Goal: Task Accomplishment & Management: Use online tool/utility

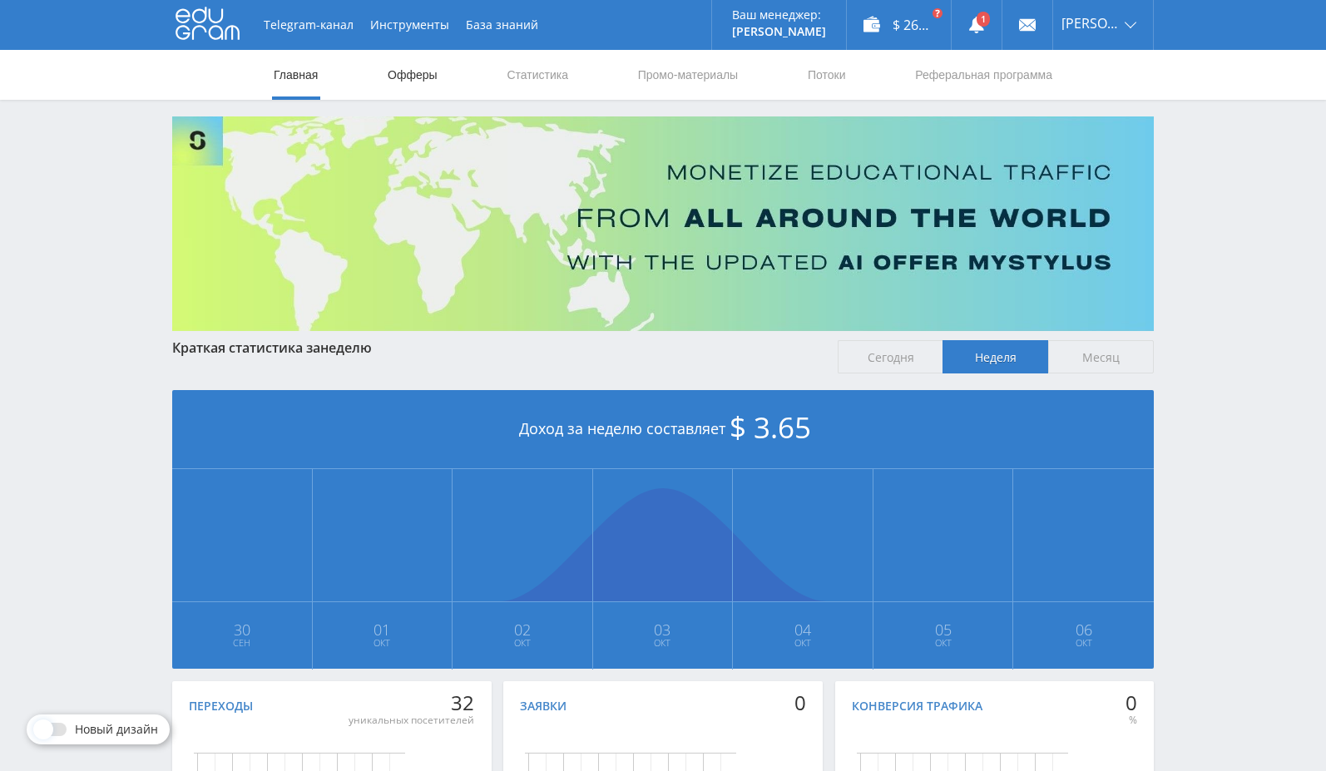
click at [421, 79] on link "Офферы" at bounding box center [412, 75] width 53 height 50
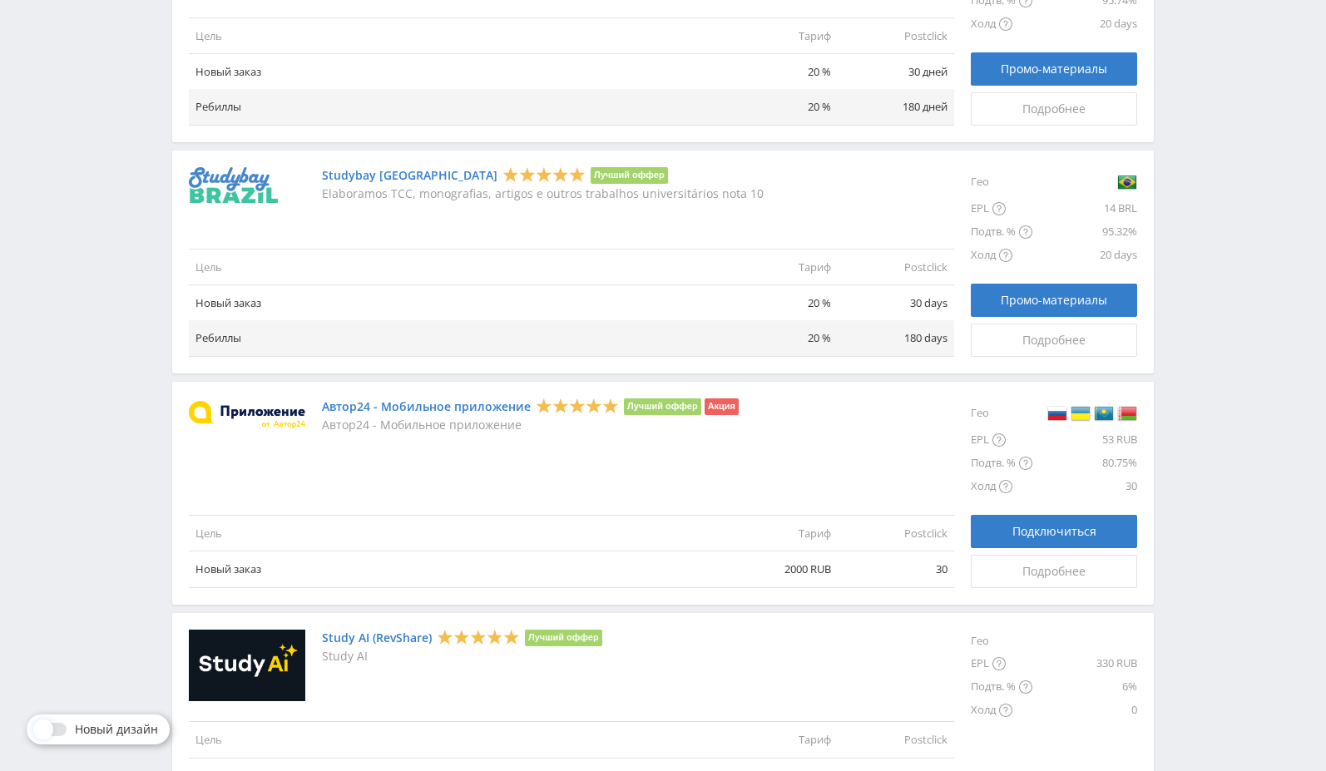
scroll to position [1808, 0]
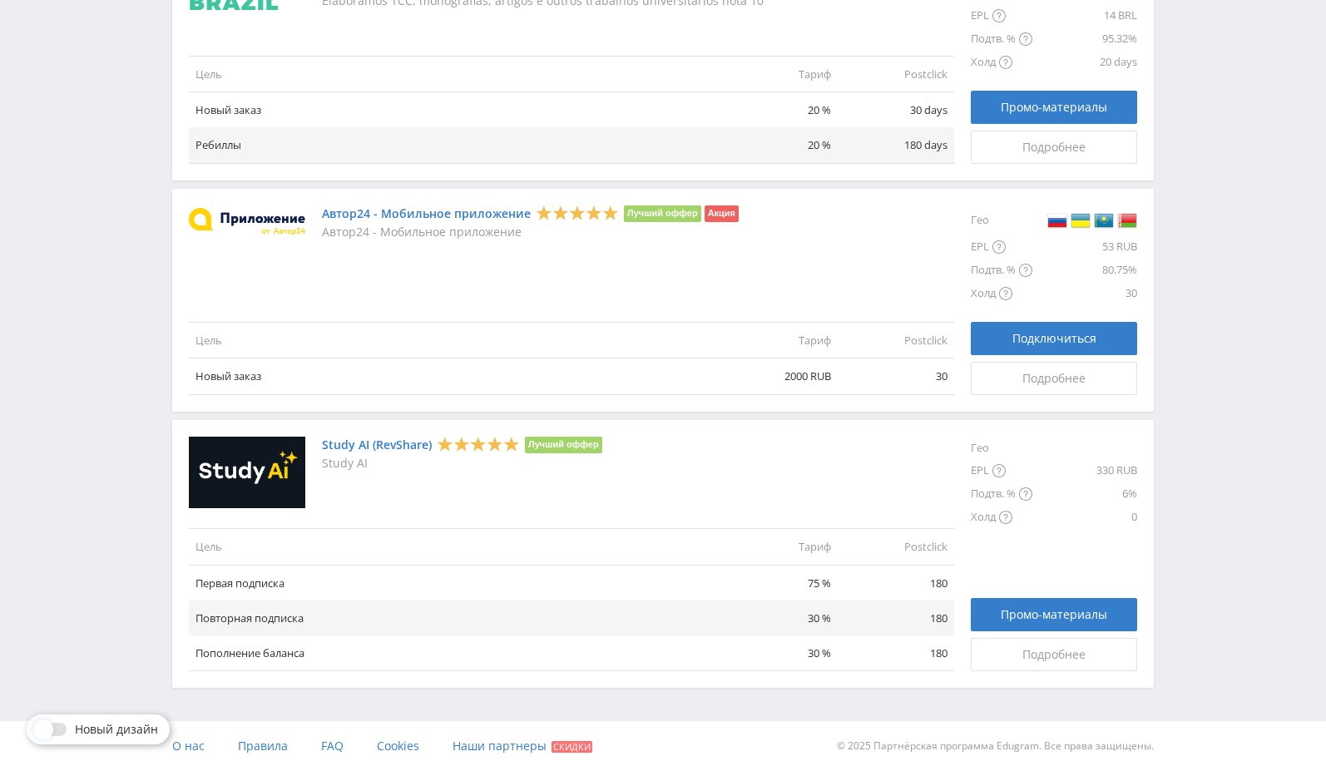
click at [393, 445] on link "Study AI (RevShare)" at bounding box center [377, 444] width 110 height 13
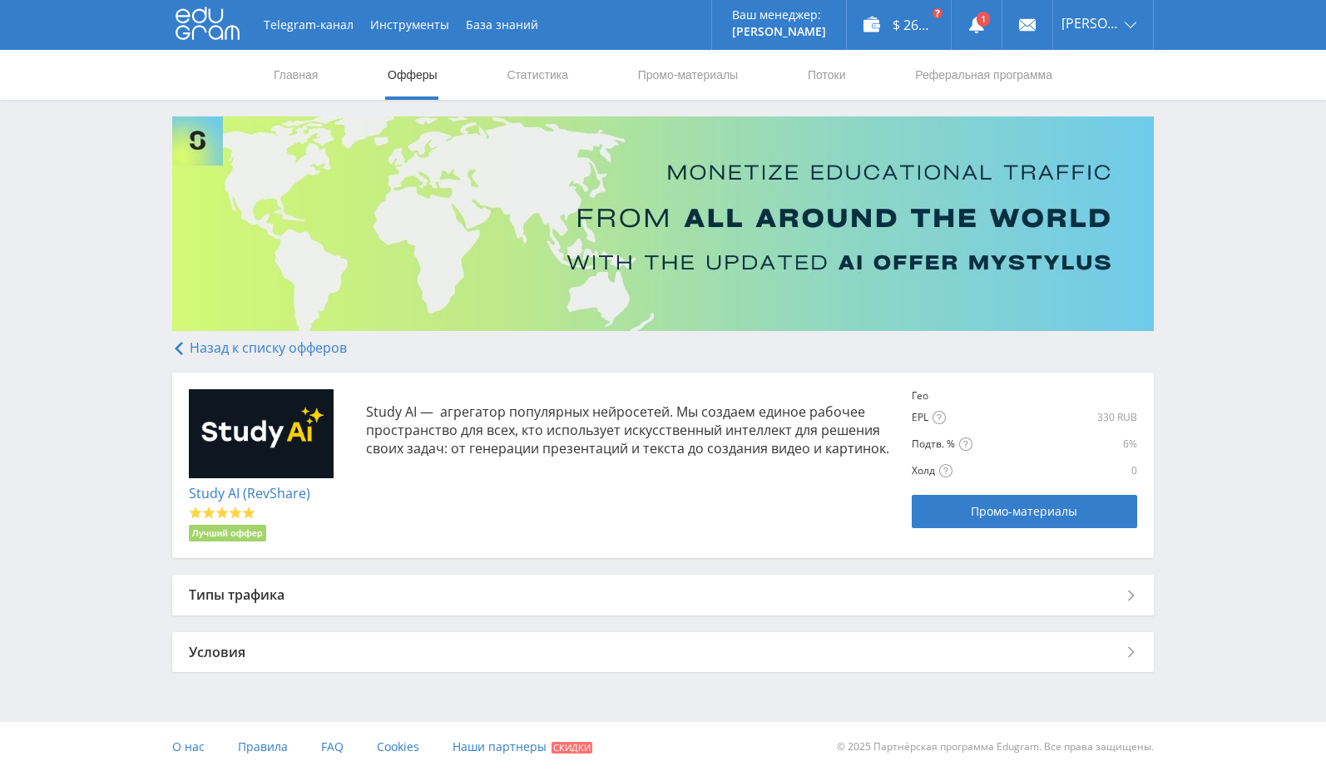
scroll to position [1, 0]
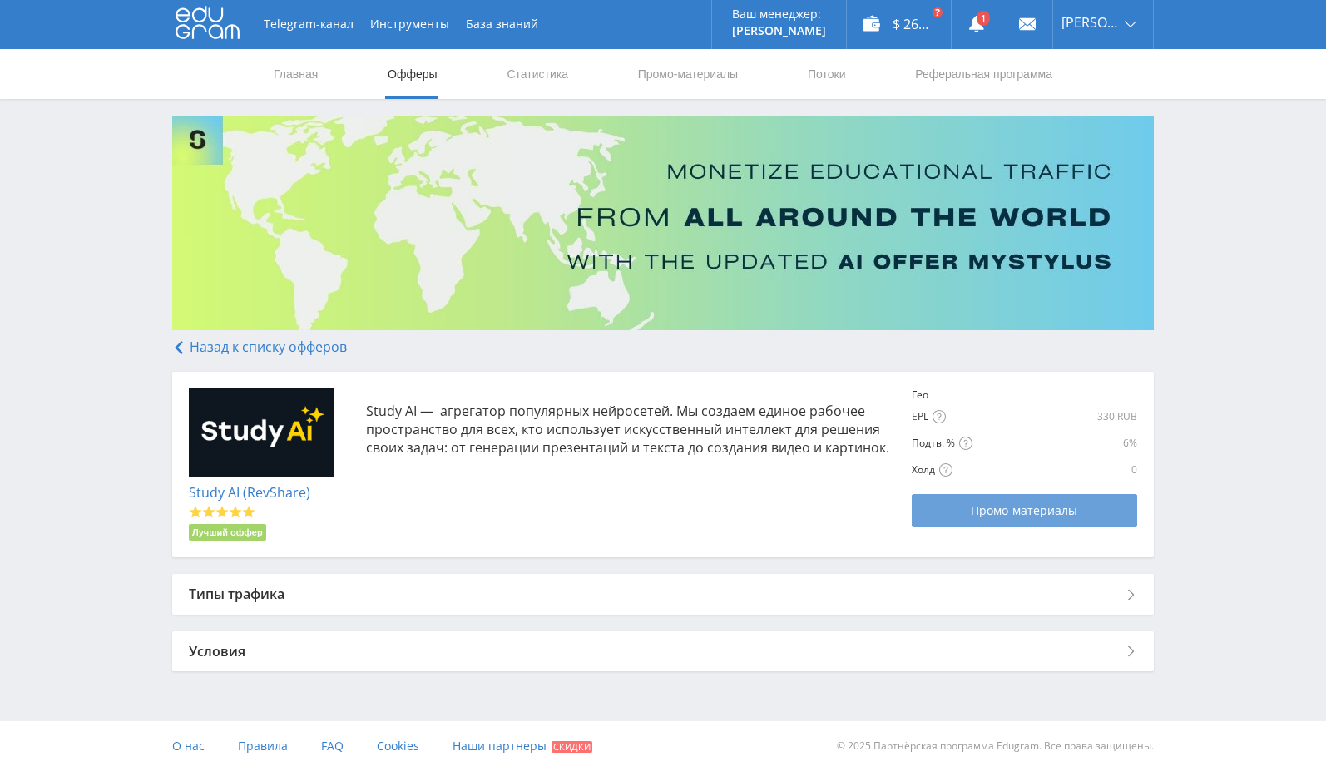
click at [1027, 512] on span "Промо-материалы" at bounding box center [1024, 510] width 106 height 13
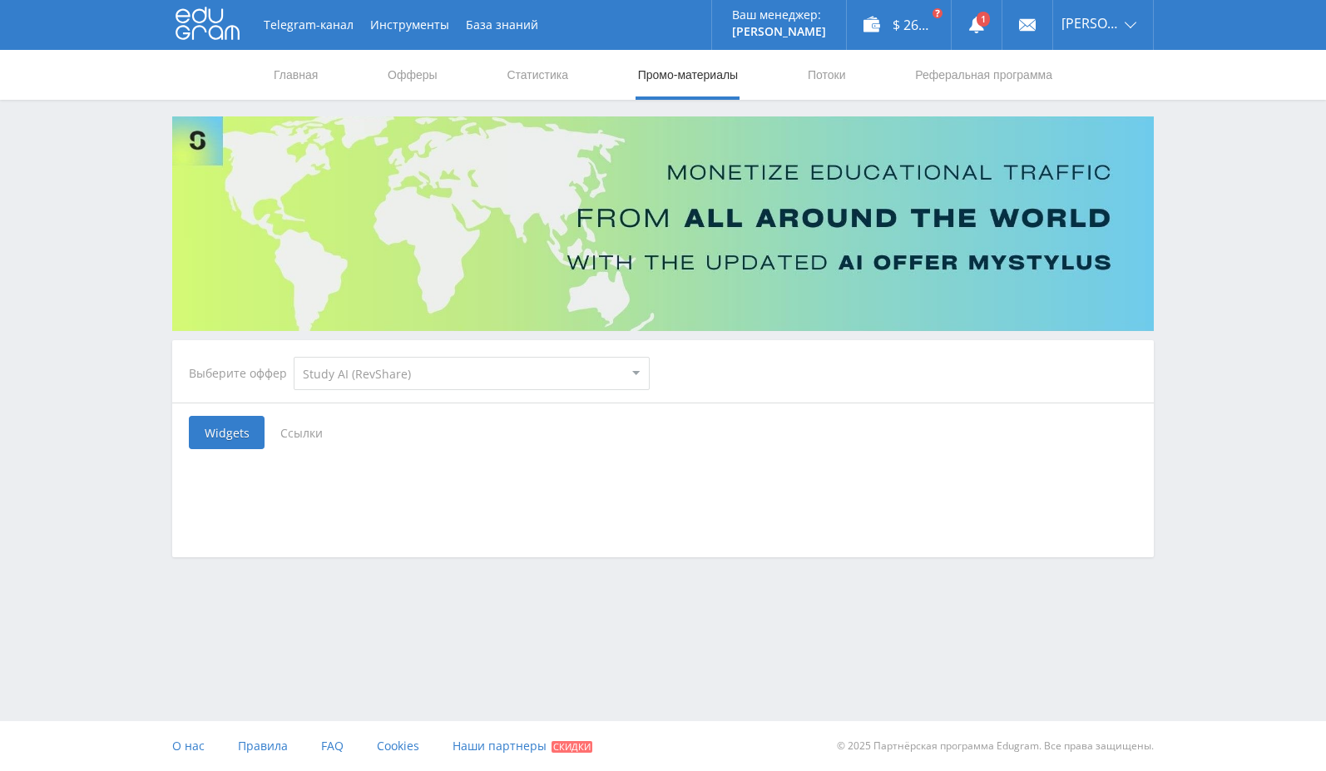
select select "376"
click at [298, 432] on span "Ссылки" at bounding box center [302, 432] width 74 height 33
click at [0, 0] on input "Ссылки" at bounding box center [0, 0] width 0 height 0
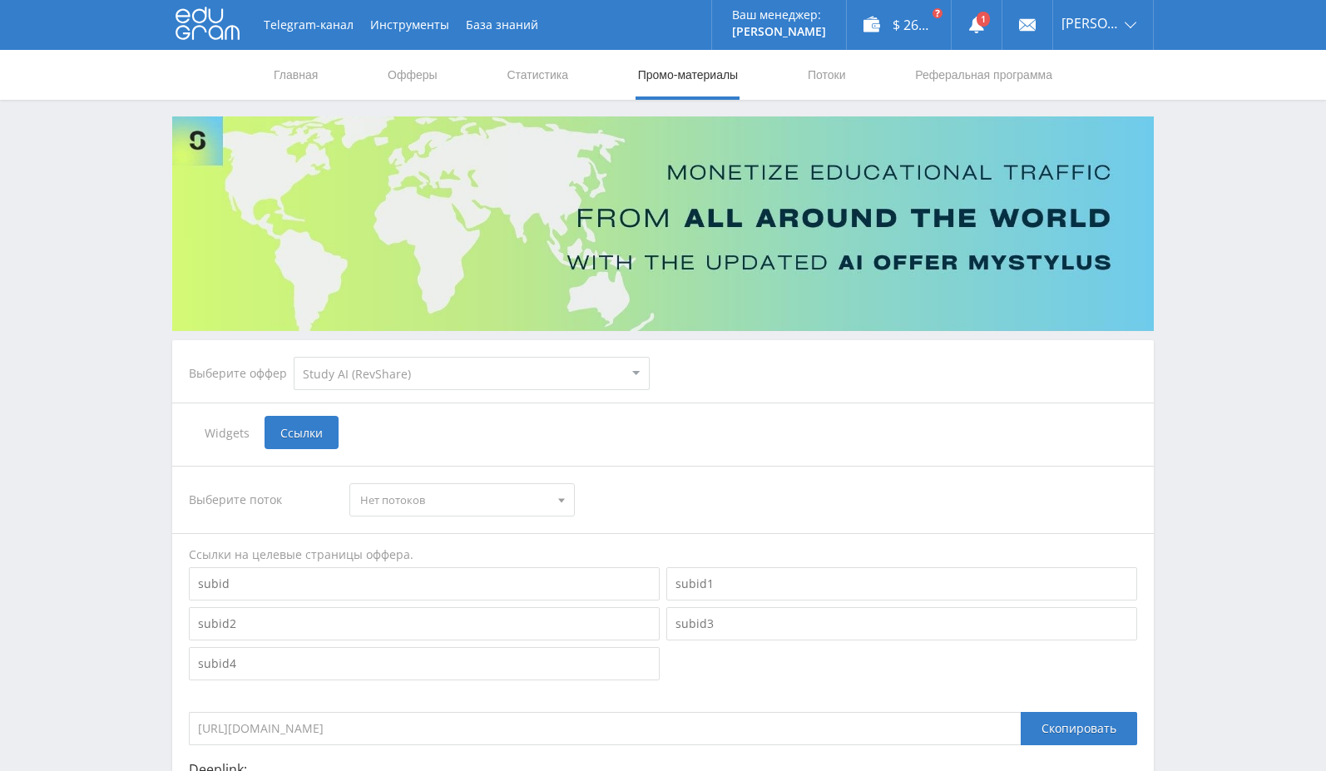
click at [497, 496] on span "Нет потоков" at bounding box center [454, 500] width 188 height 32
click at [478, 520] on button "Нет потоков" at bounding box center [461, 530] width 223 height 23
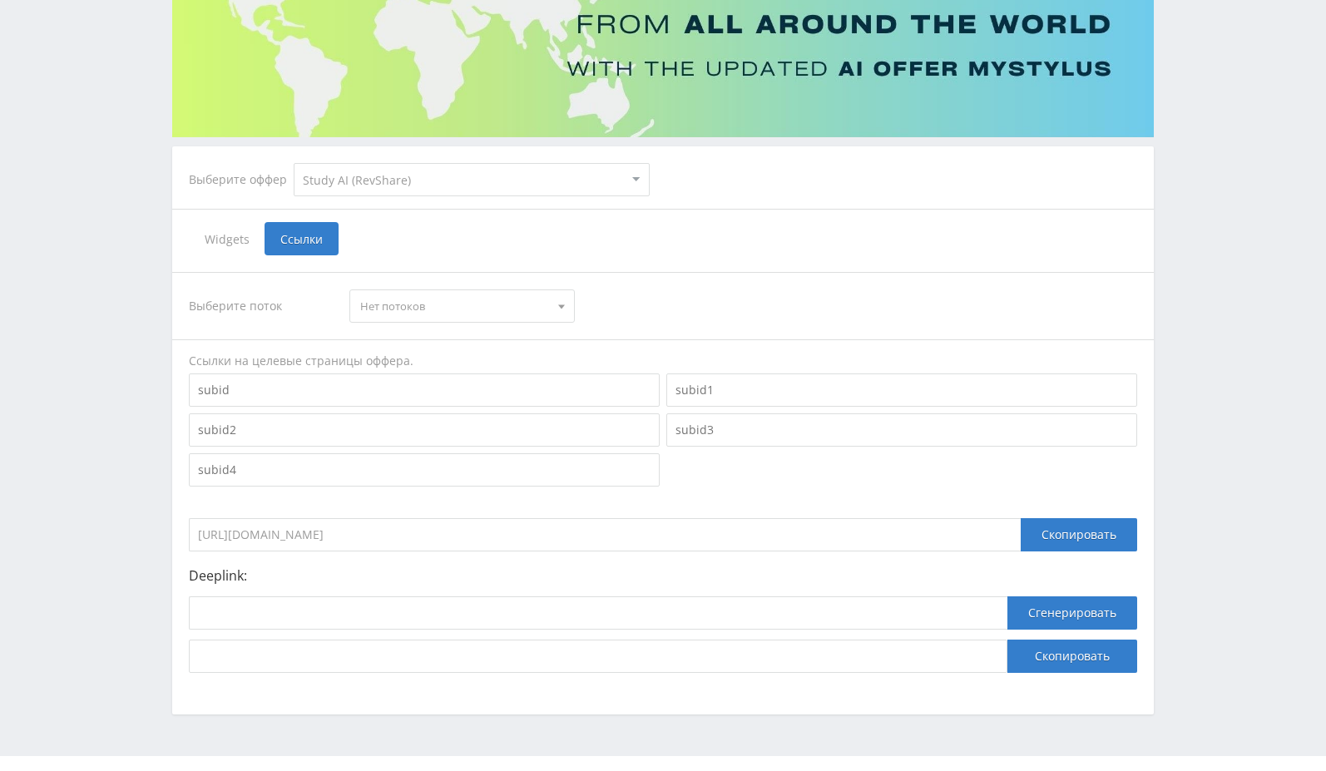
scroll to position [229, 0]
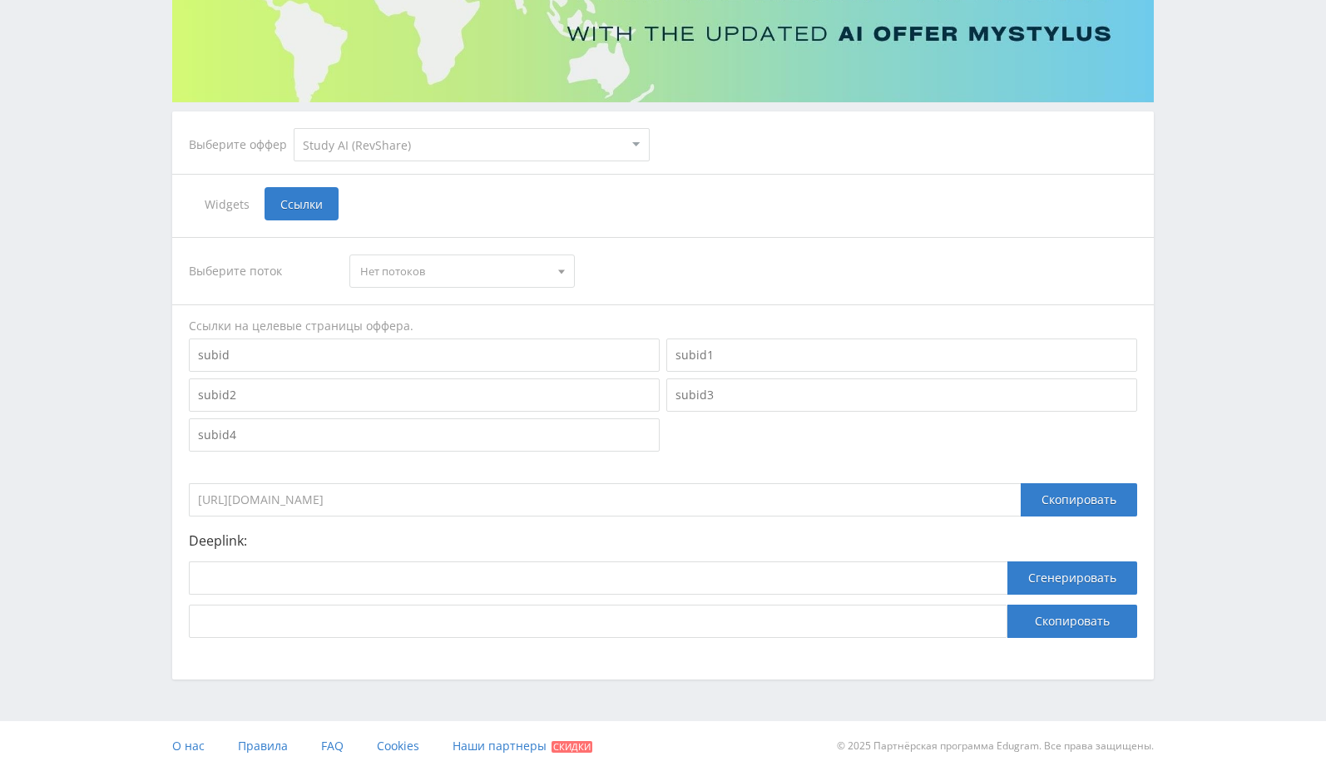
click at [314, 497] on input "https://eduforms.org/?rid=0" at bounding box center [605, 499] width 832 height 33
click at [329, 502] on input "https://eduforms.org/?rid=0" at bounding box center [605, 499] width 832 height 33
click at [353, 499] on input "https://eduforms.org/?rid=0" at bounding box center [605, 499] width 832 height 33
click at [330, 568] on input at bounding box center [598, 578] width 819 height 33
paste input "https://eduforms.org/?rid=0"
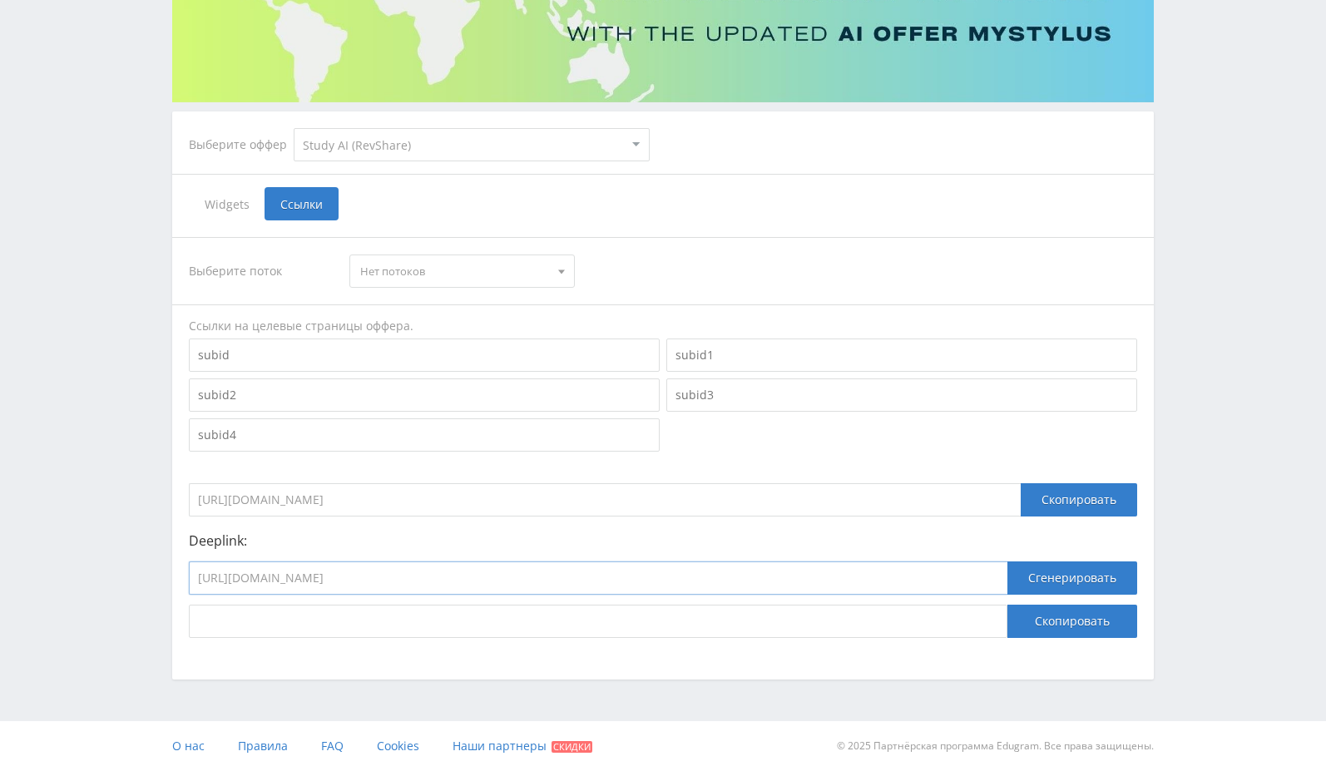
type input "https://eduforms.org/?rid=0"
click at [388, 265] on span "Нет потоков" at bounding box center [454, 271] width 188 height 32
click at [260, 265] on div "Выберите поток" at bounding box center [261, 271] width 145 height 33
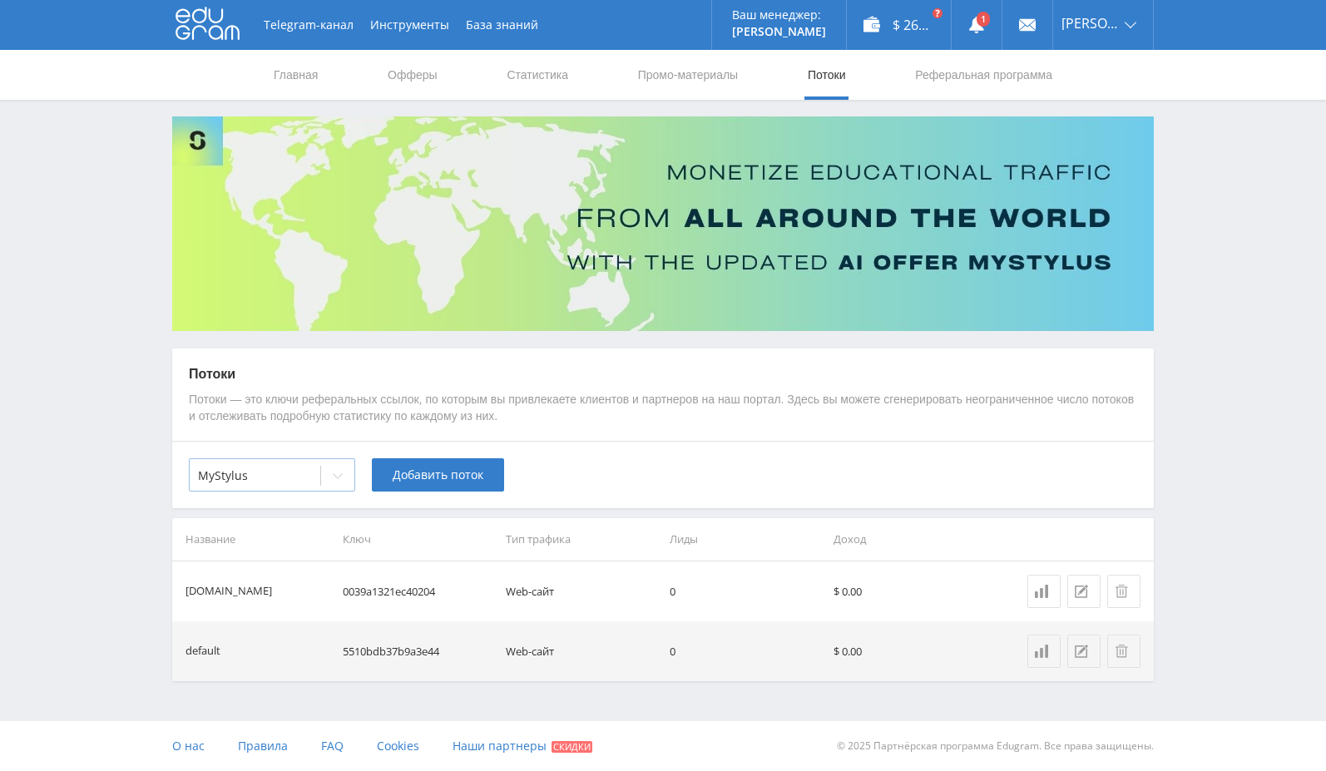
click at [324, 472] on div at bounding box center [337, 475] width 33 height 33
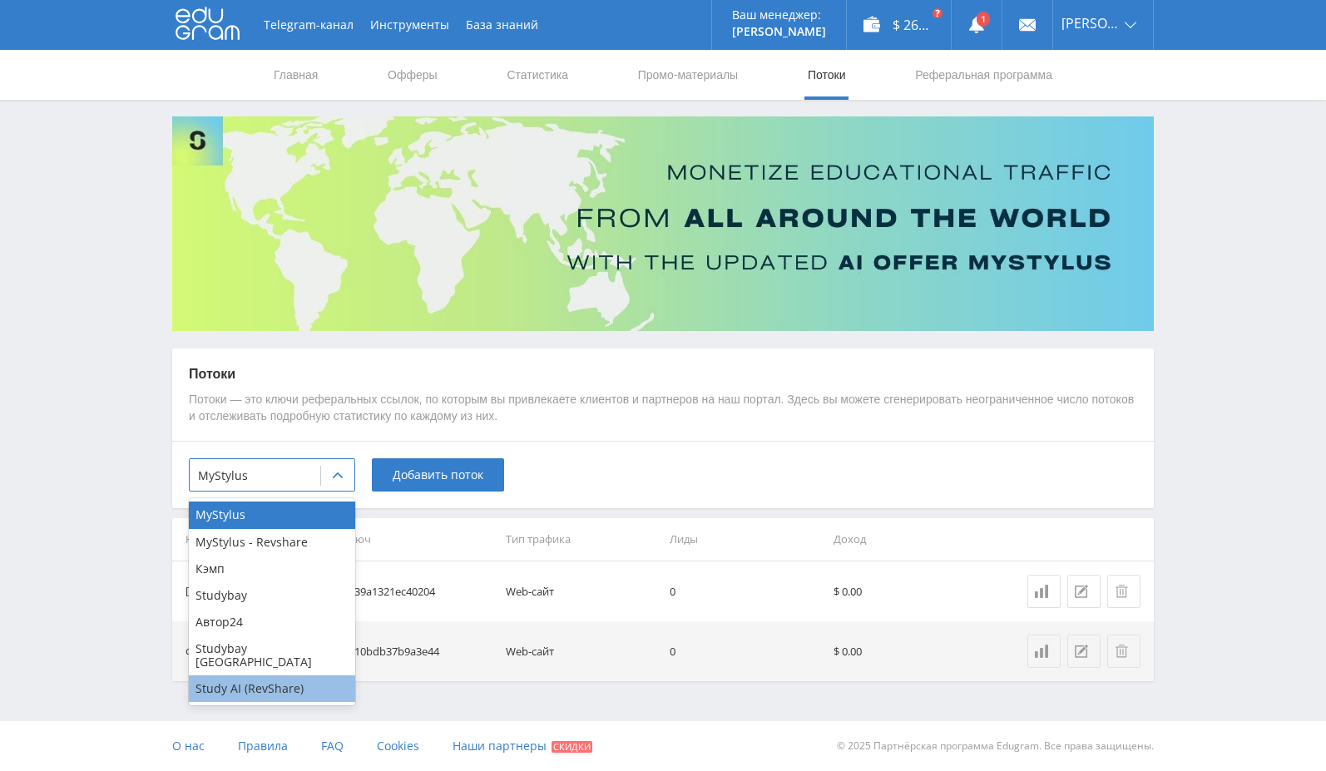
click at [308, 676] on div "Study AI (RevShare)" at bounding box center [272, 689] width 166 height 27
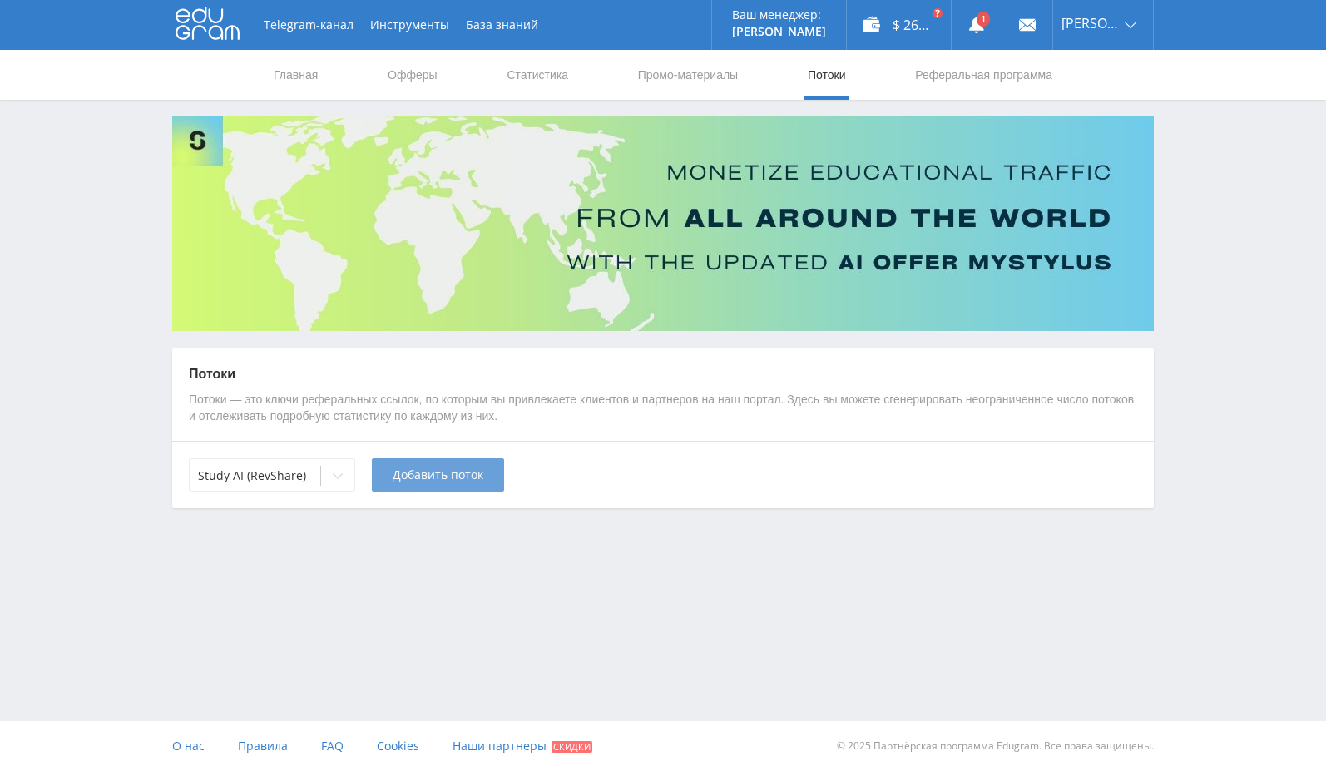
click at [457, 478] on span "Добавить поток" at bounding box center [438, 474] width 91 height 13
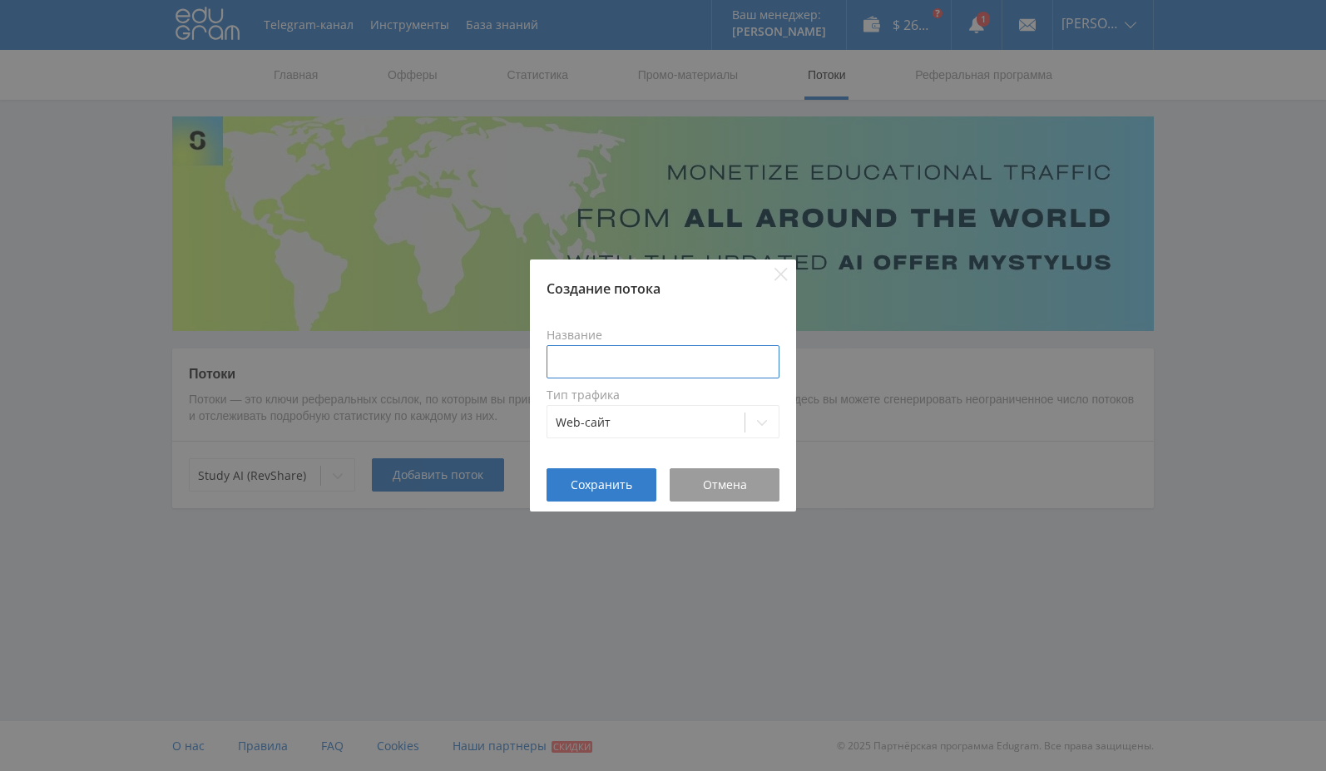
click at [640, 370] on input at bounding box center [663, 361] width 233 height 33
type input "vc"
click at [622, 414] on div at bounding box center [646, 422] width 181 height 17
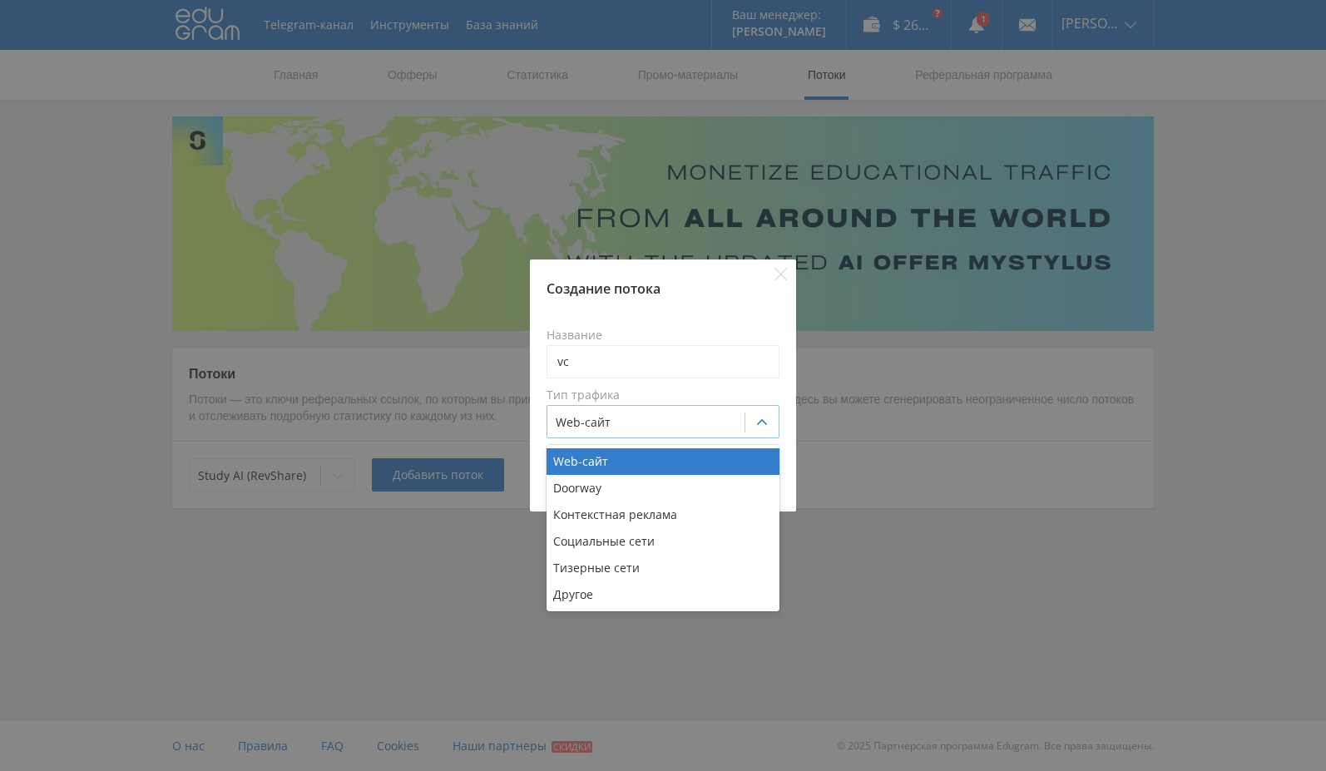
click at [622, 414] on div at bounding box center [646, 422] width 181 height 17
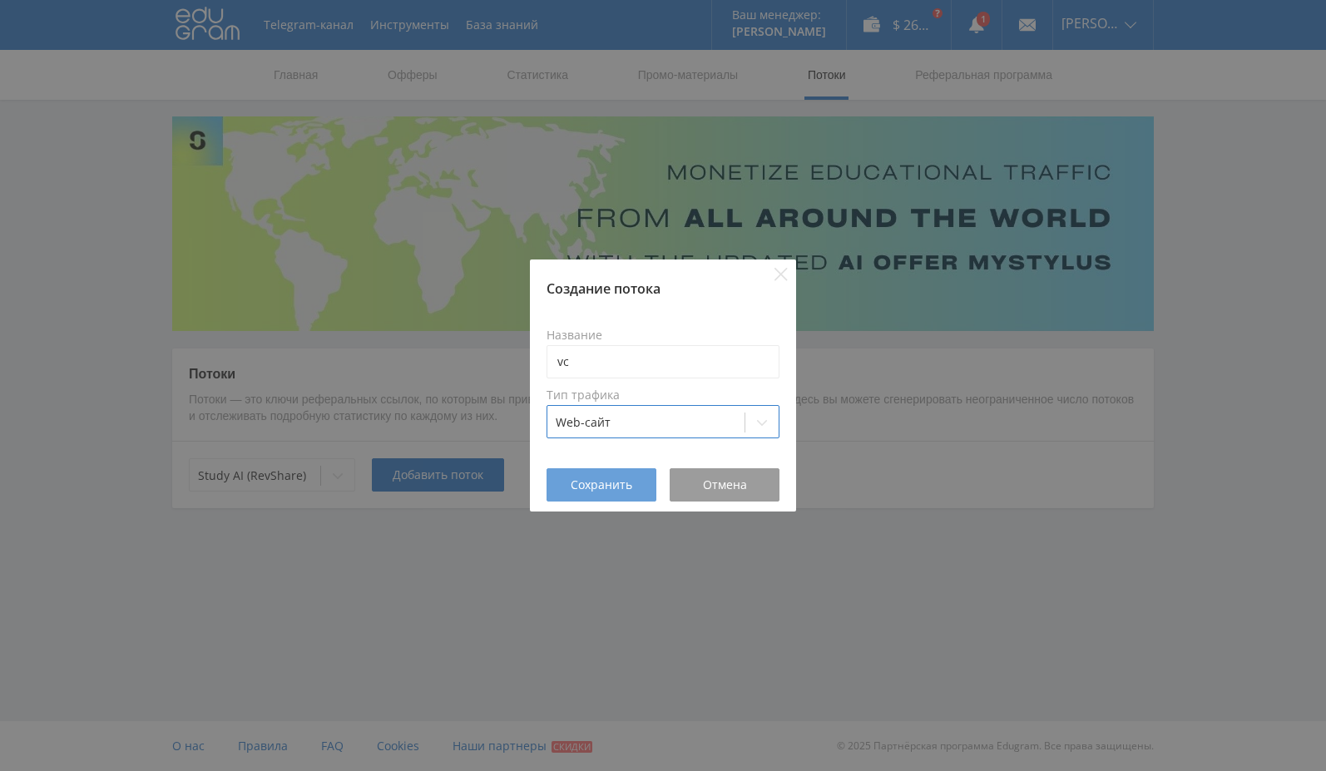
click at [602, 491] on span "Сохранить" at bounding box center [602, 484] width 62 height 13
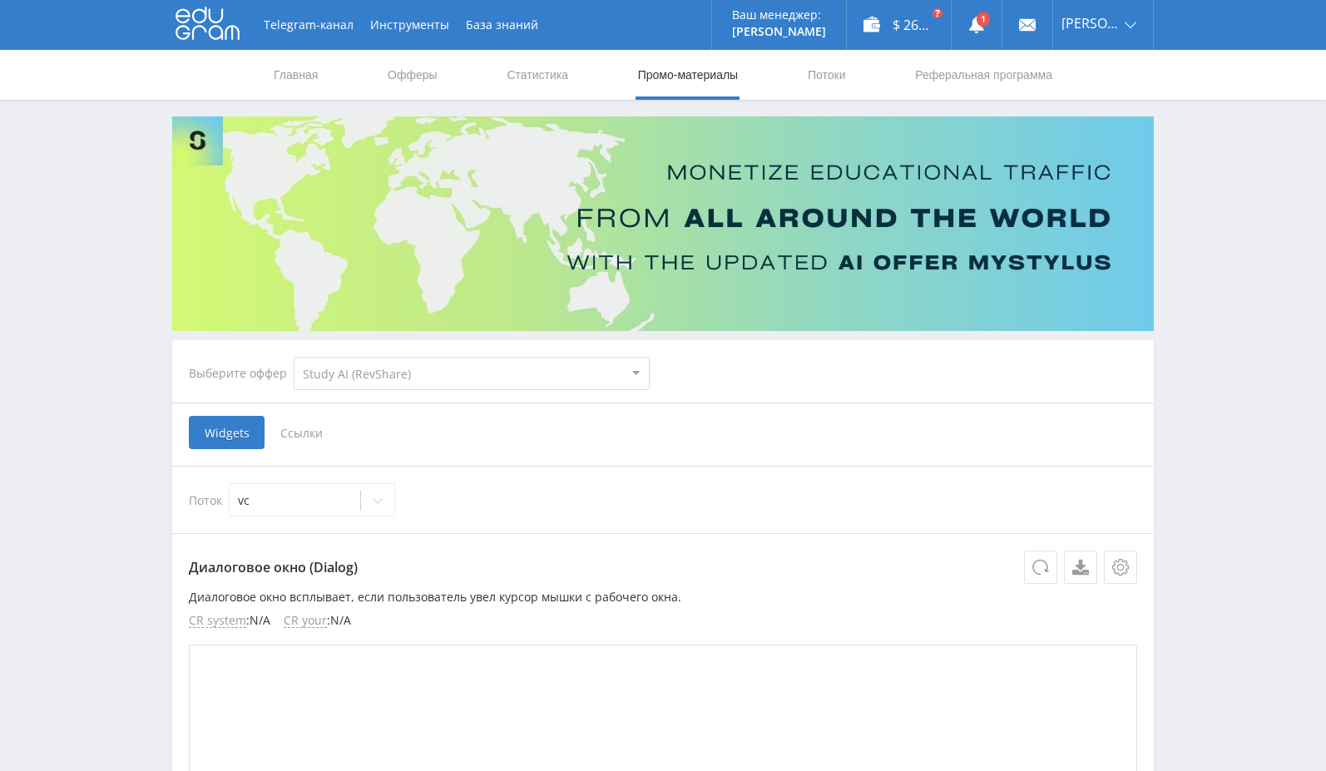
select select "376"
click at [305, 438] on span "Ссылки" at bounding box center [302, 432] width 74 height 33
click at [0, 0] on input "Ссылки" at bounding box center [0, 0] width 0 height 0
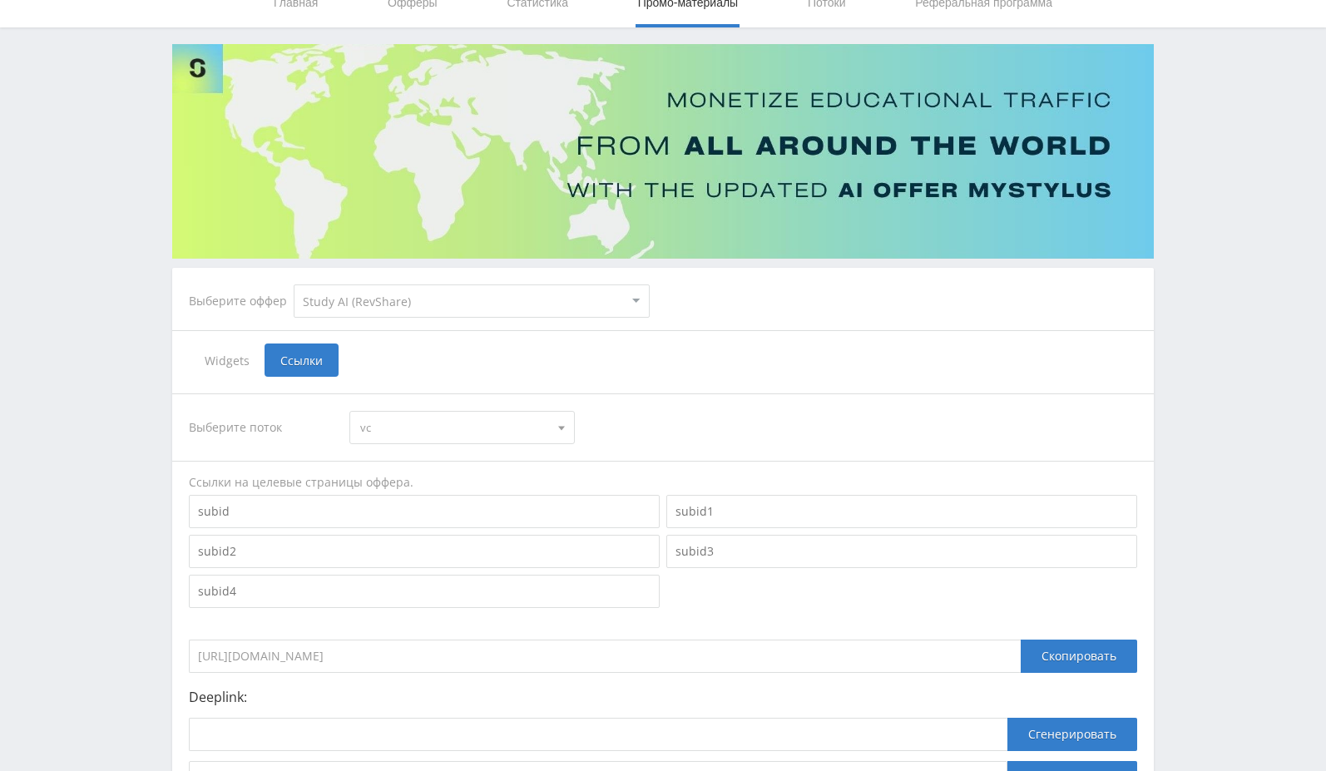
scroll to position [151, 0]
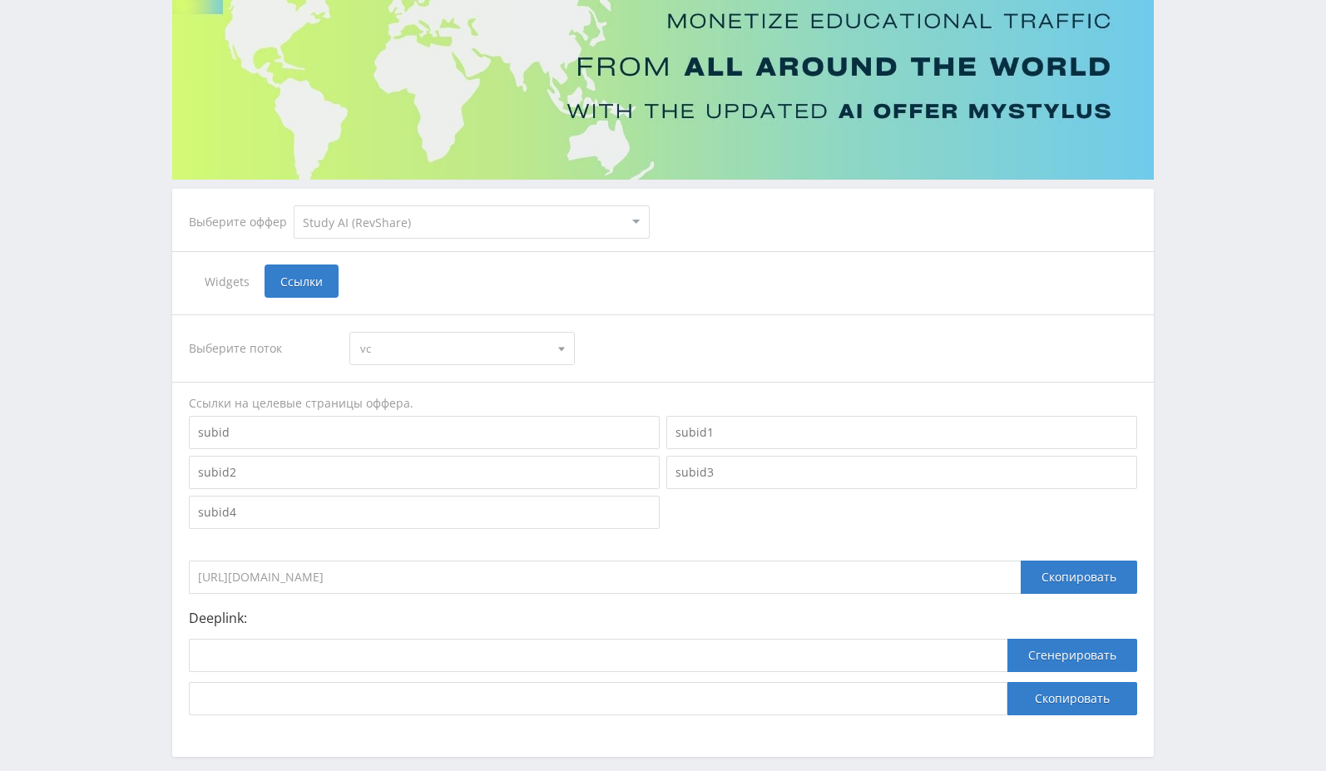
click at [359, 582] on input "[URL][DOMAIN_NAME]" at bounding box center [605, 577] width 832 height 33
click at [473, 214] on select "MyStylus MyStylus - Revshare Кэмп Studybay Автор24 Studybay [GEOGRAPHIC_DATA] S…" at bounding box center [472, 221] width 356 height 33
click at [603, 581] on input "[URL][DOMAIN_NAME]" at bounding box center [605, 577] width 832 height 33
drag, startPoint x: 501, startPoint y: 571, endPoint x: 478, endPoint y: 575, distance: 22.8
click at [500, 571] on input "[URL][DOMAIN_NAME]" at bounding box center [605, 577] width 832 height 33
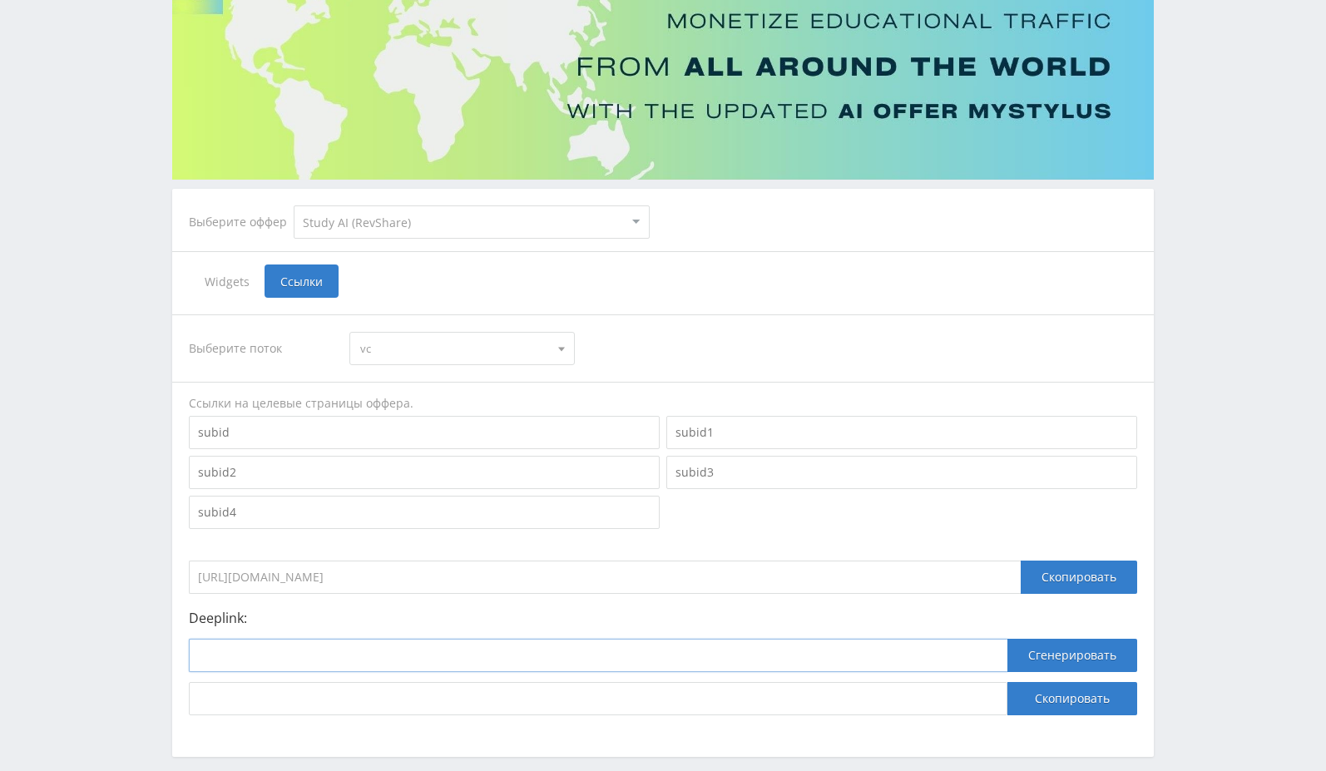
click at [274, 654] on input at bounding box center [598, 655] width 819 height 33
paste input "[URL][DOMAIN_NAME]"
drag, startPoint x: 421, startPoint y: 660, endPoint x: 85, endPoint y: 658, distance: 336.1
click at [85, 658] on div "Telegram-канал Инструменты База знаний Ваш менеджер: [PERSON_NAME] Online @val_…" at bounding box center [663, 349] width 1326 height 1000
paste input "[URL]"
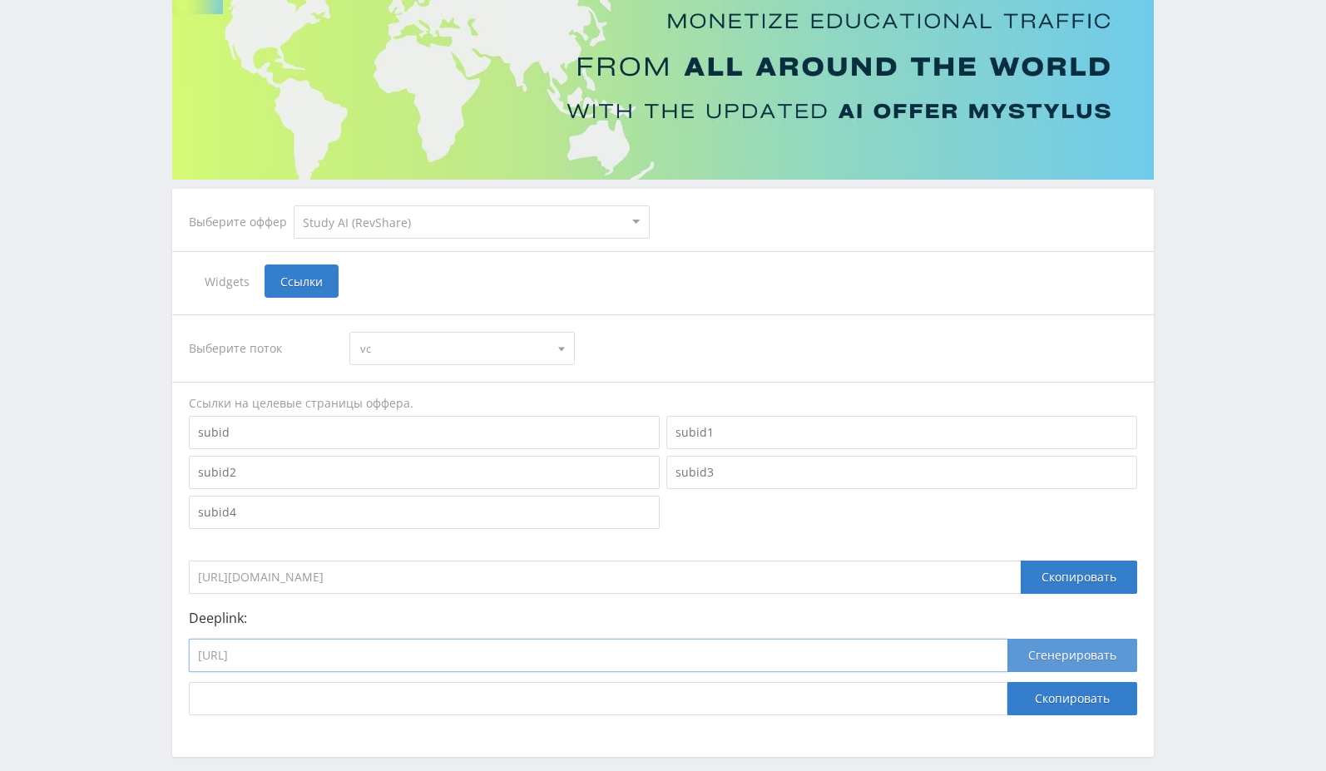
type input "[URL]"
click at [1073, 654] on button "Сгенерировать" at bounding box center [1072, 655] width 130 height 33
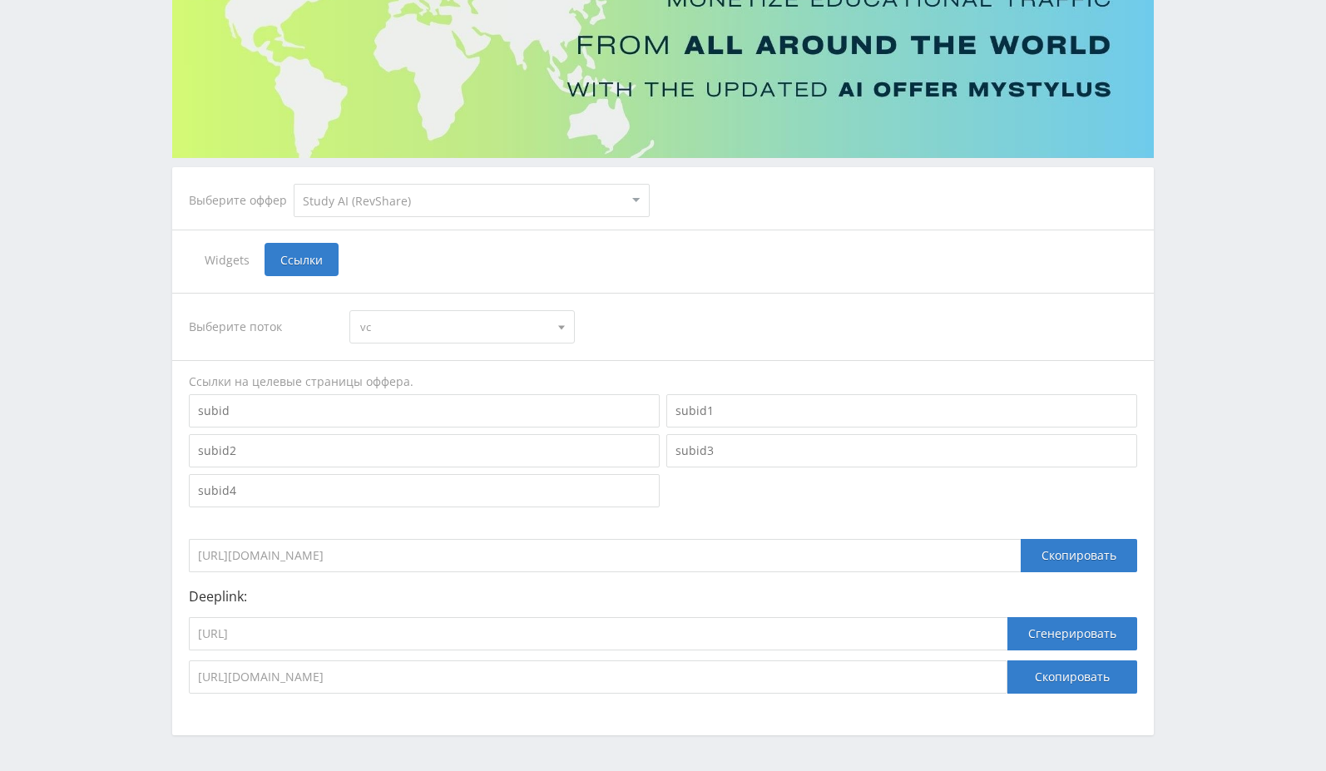
scroll to position [195, 0]
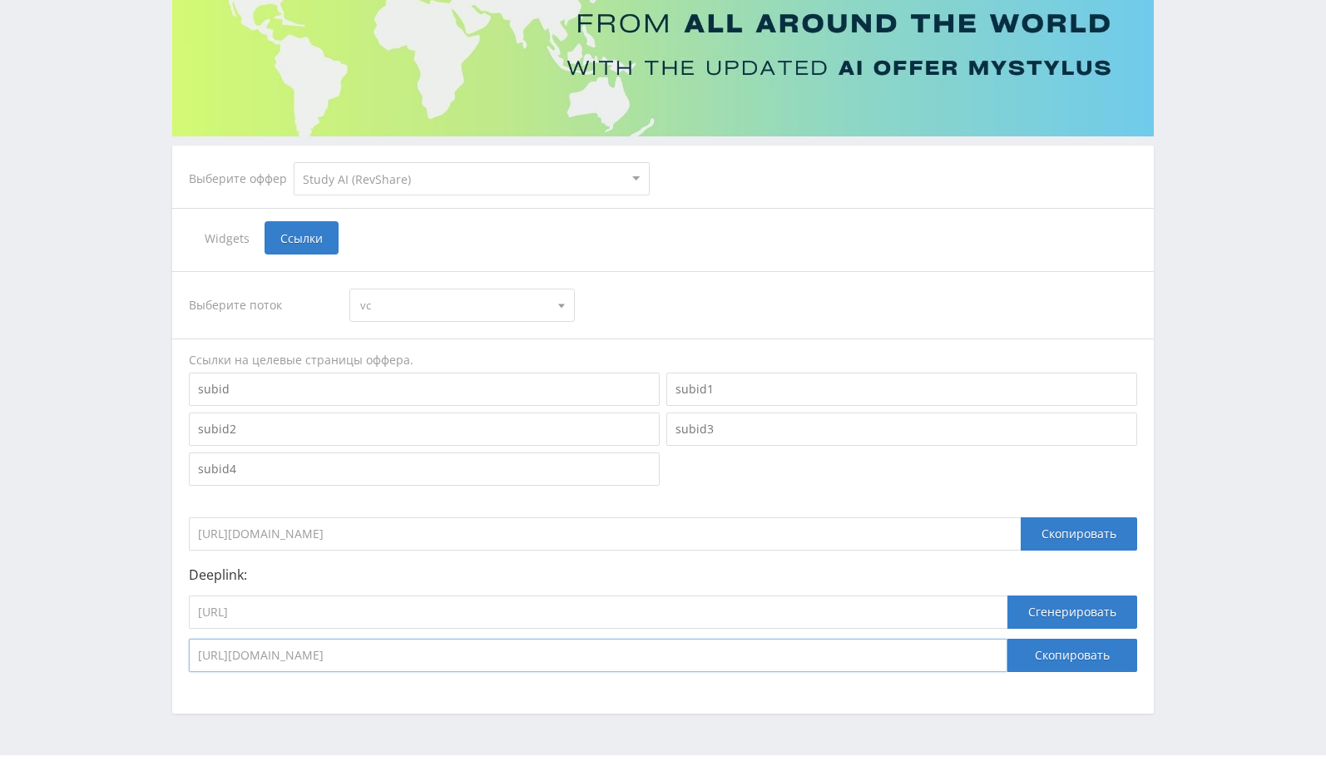
drag, startPoint x: 462, startPoint y: 654, endPoint x: 162, endPoint y: 661, distance: 299.6
click at [162, 661] on div "Telegram-канал Инструменты База знаний Ваш менеджер: [PERSON_NAME] Online @val_…" at bounding box center [663, 305] width 1326 height 1000
click at [440, 612] on input "[URL]" at bounding box center [598, 612] width 819 height 33
click at [922, 537] on input "[URL][DOMAIN_NAME]" at bounding box center [605, 533] width 832 height 33
click at [504, 553] on div "Выберите поток vc vc Ссылки на целевые страницы оффера. [URL][DOMAIN_NAME] Скоп…" at bounding box center [663, 471] width 948 height 401
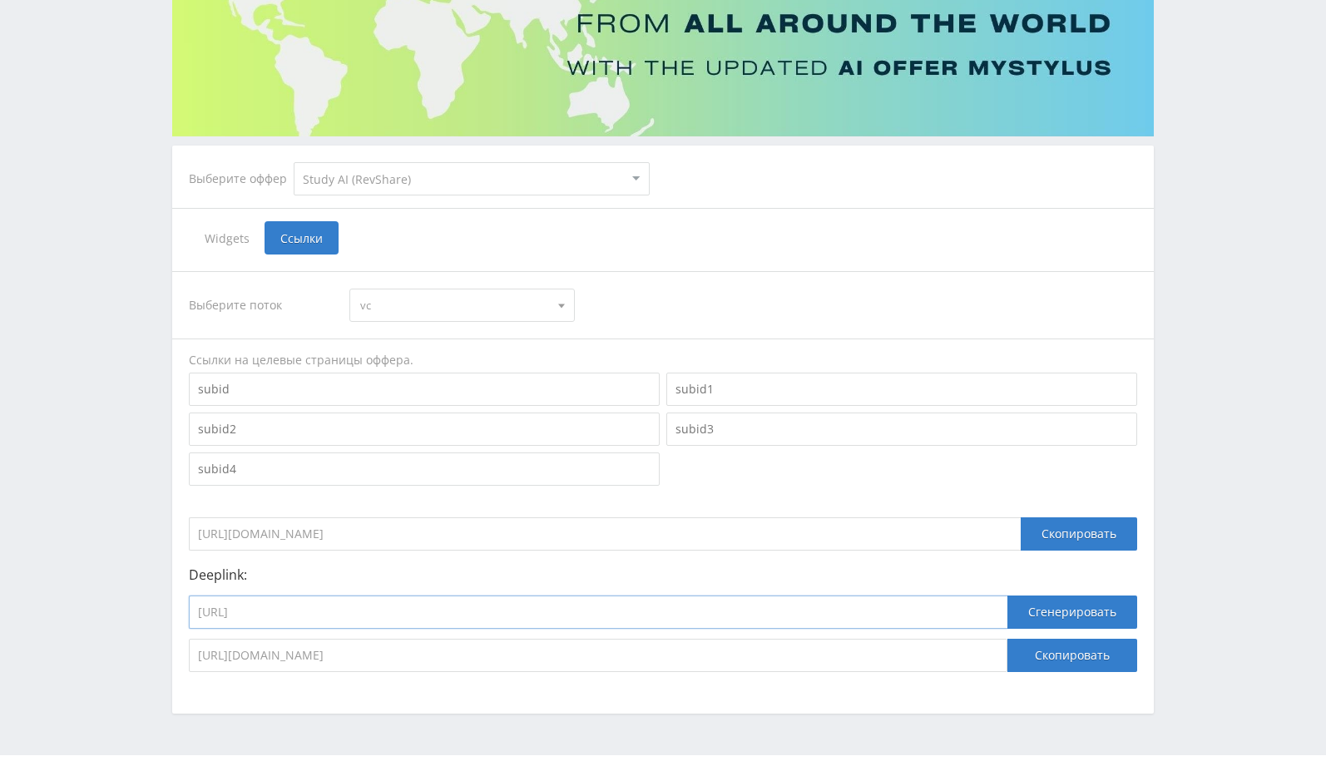
drag, startPoint x: 422, startPoint y: 616, endPoint x: 77, endPoint y: 606, distance: 344.6
click at [77, 606] on div "Telegram-канал Инструменты База знаний Ваш менеджер: [PERSON_NAME] Online @val_…" at bounding box center [663, 305] width 1326 height 1000
paste input "[DOMAIN_NAME][URL]"
click at [468, 611] on input "[URL][DOMAIN_NAME]" at bounding box center [598, 612] width 819 height 33
paste input "[URL]"
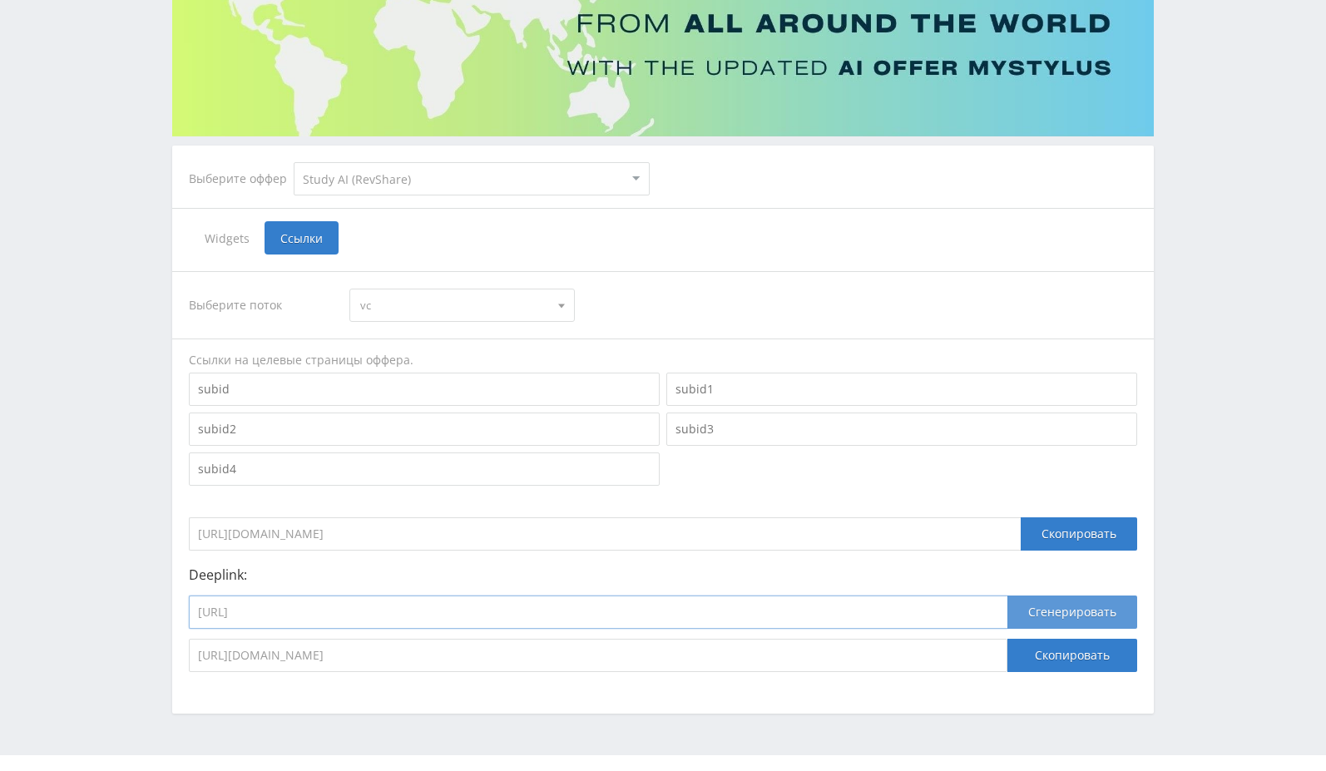
type input "[URL]"
click at [1105, 616] on button "Сгенерировать" at bounding box center [1072, 612] width 130 height 33
drag, startPoint x: 456, startPoint y: 655, endPoint x: 164, endPoint y: 651, distance: 292.0
click at [164, 651] on div "Выберите оффер MyStylus MyStylus - Revshare Кэмп Studybay Автор24 Studybay [GEO…" at bounding box center [663, 318] width 998 height 792
